Goal: Register for event/course

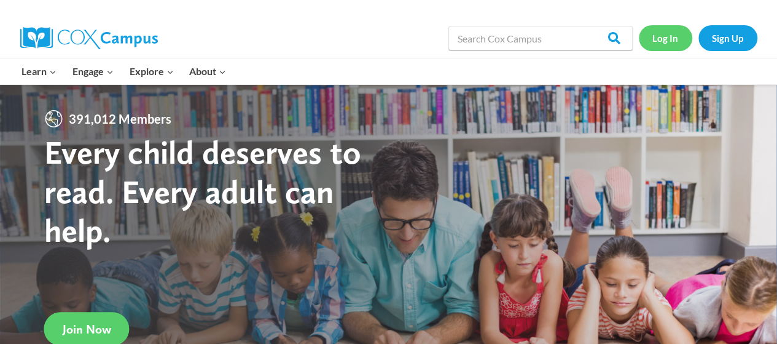
click at [659, 39] on link "Log In" at bounding box center [665, 37] width 53 height 25
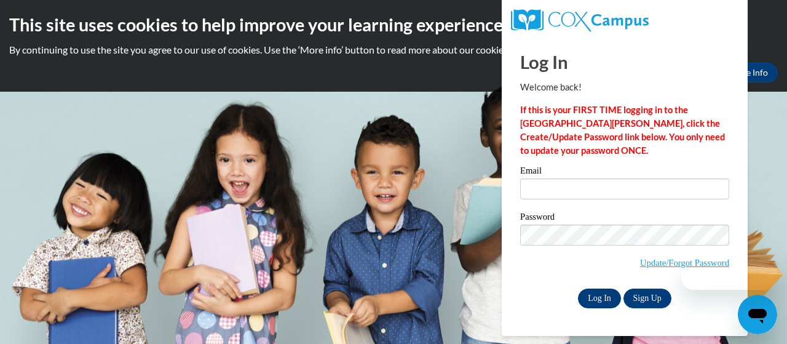
type input "evans.amy.m@muscogee.k12.ga.us"
click at [610, 296] on input "Log In" at bounding box center [599, 298] width 43 height 20
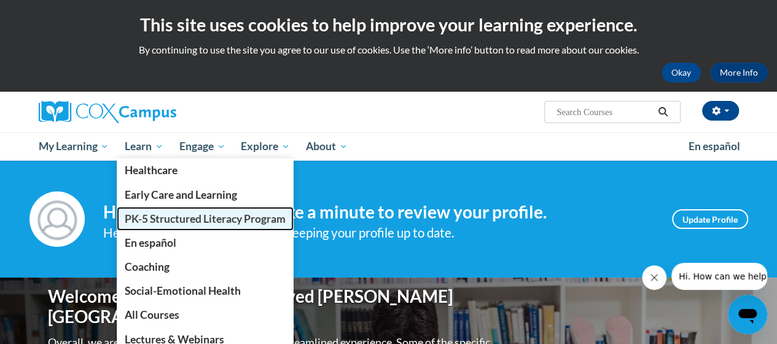
click at [142, 212] on span "PK-5 Structured Literacy Program" at bounding box center [205, 218] width 161 height 13
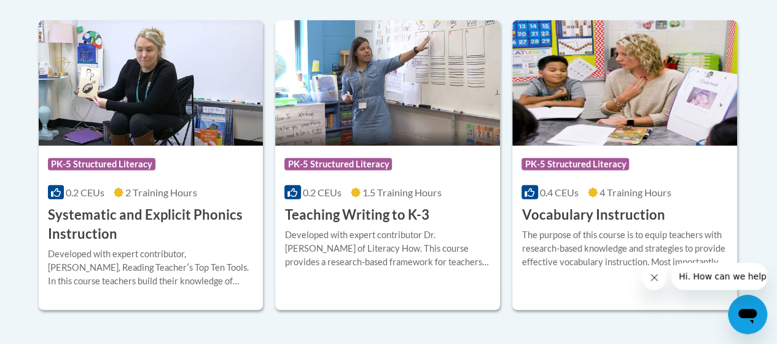
scroll to position [1413, 0]
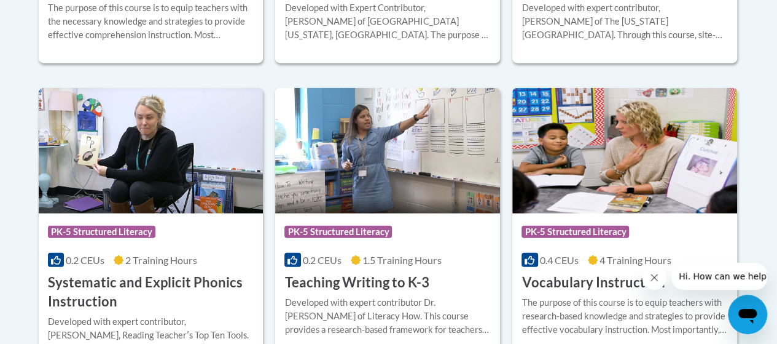
click at [584, 279] on h3 "Vocabulary Instruction" at bounding box center [593, 282] width 143 height 19
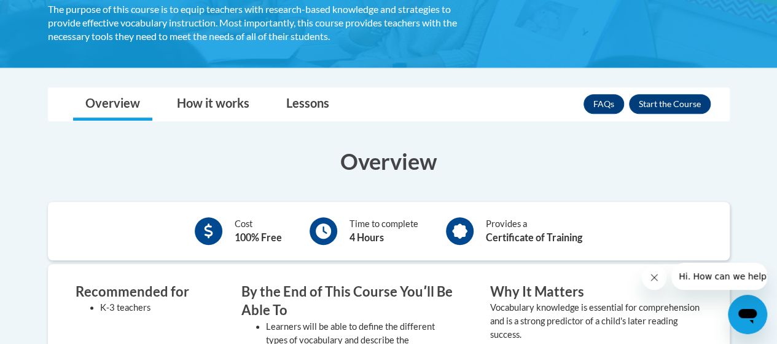
scroll to position [307, 0]
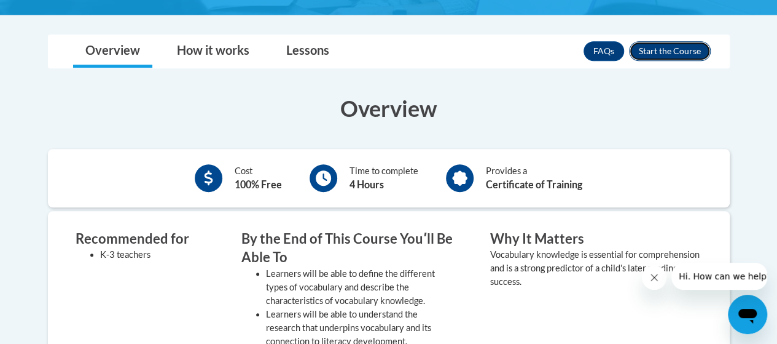
click at [658, 44] on button "Enroll" at bounding box center [670, 51] width 82 height 20
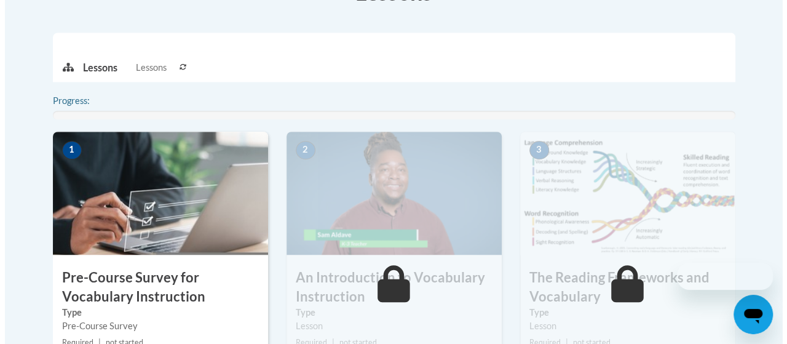
scroll to position [430, 0]
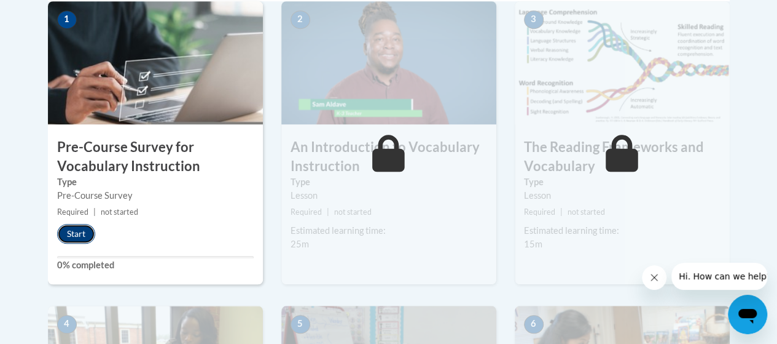
click at [85, 232] on button "Start" at bounding box center [76, 234] width 38 height 20
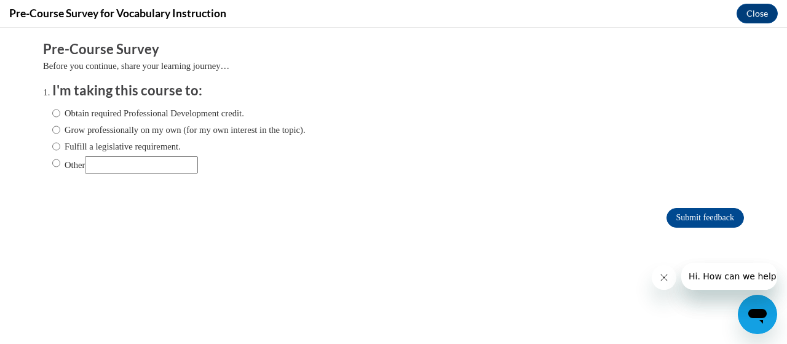
scroll to position [0, 0]
click at [52, 111] on input "Obtain required Professional Development credit." at bounding box center [56, 113] width 8 height 14
radio input "true"
click at [670, 214] on input "Submit feedback" at bounding box center [704, 218] width 77 height 20
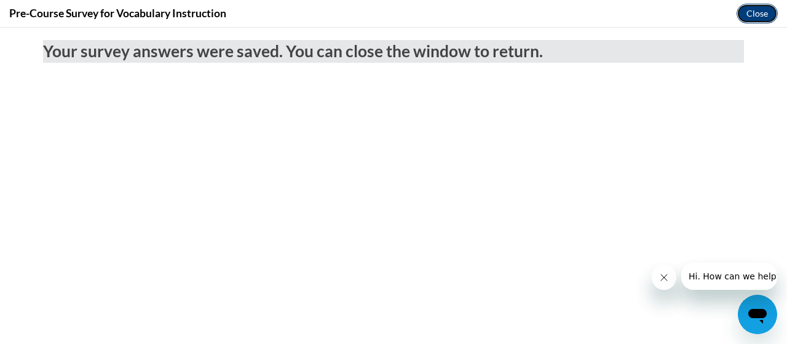
click at [756, 15] on button "Close" at bounding box center [756, 14] width 41 height 20
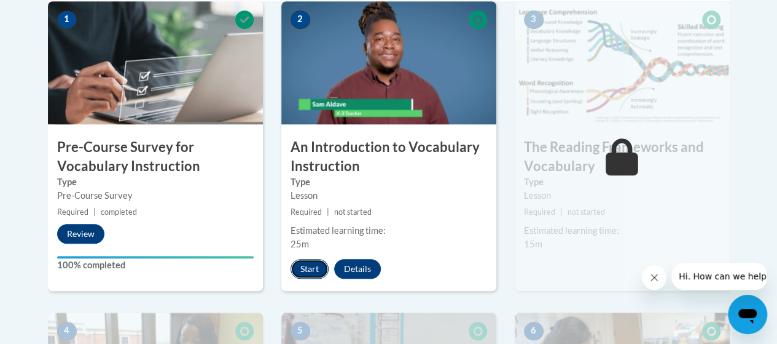
click at [297, 265] on button "Start" at bounding box center [310, 269] width 38 height 20
